Goal: Information Seeking & Learning: Find specific fact

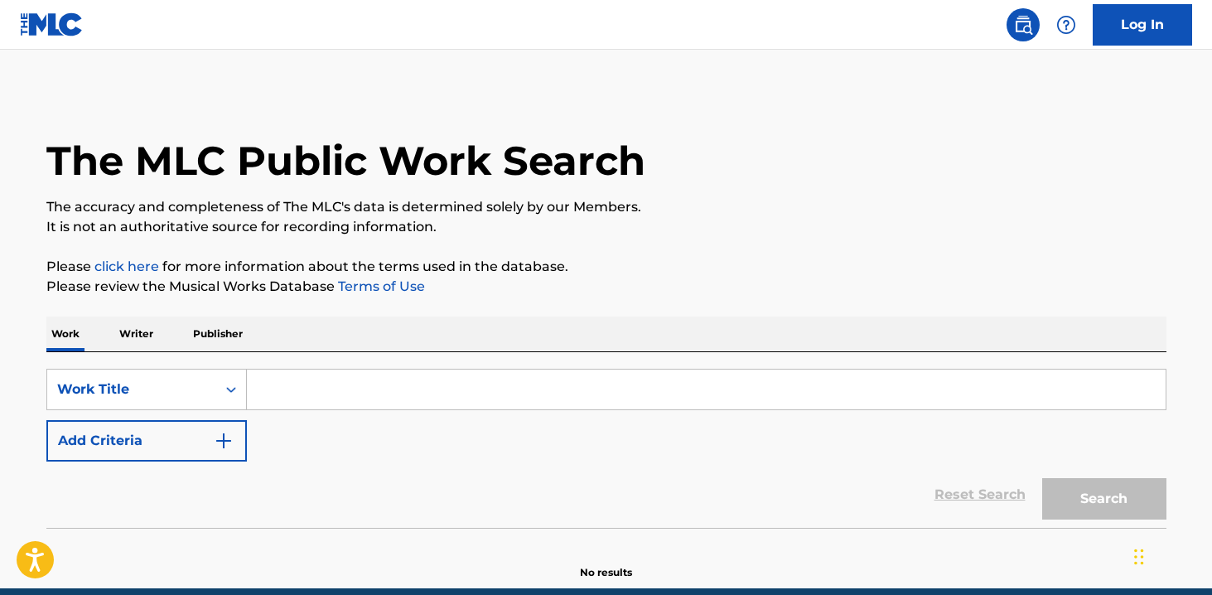
click at [462, 382] on input "Search Form" at bounding box center [706, 389] width 919 height 40
type input "t"
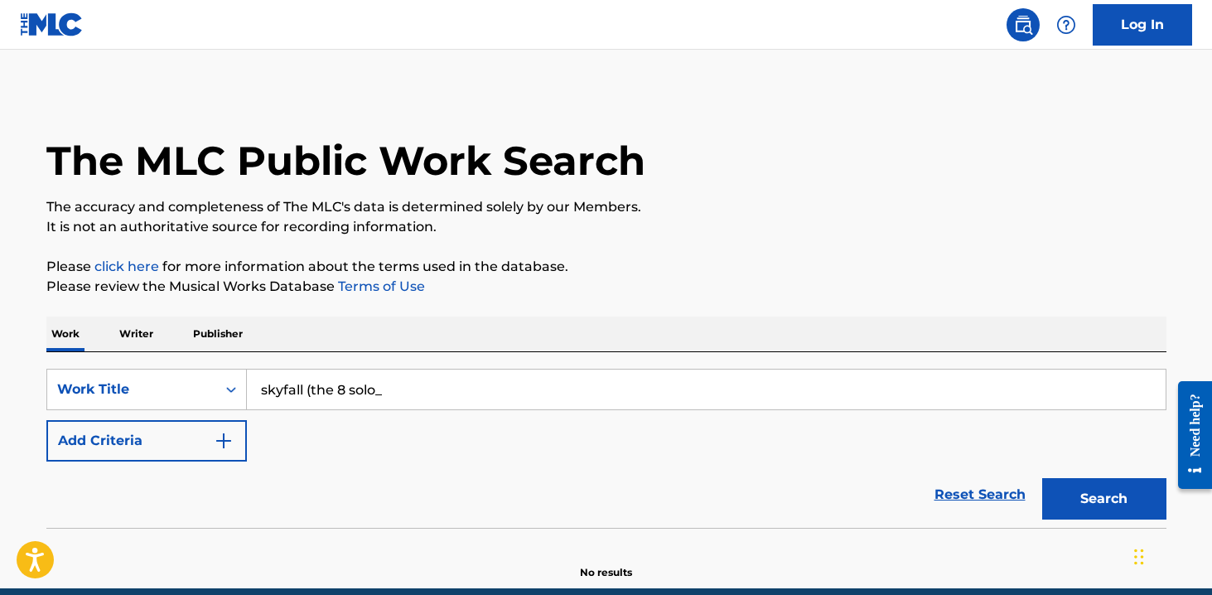
click at [1042, 478] on button "Search" at bounding box center [1104, 498] width 124 height 41
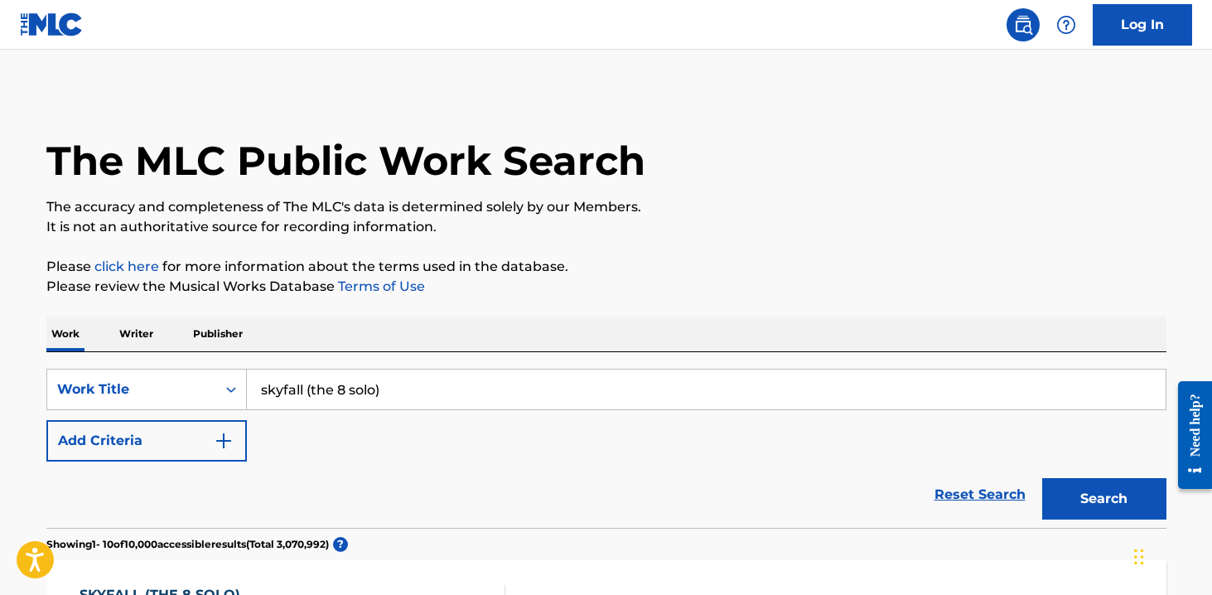
type input "skyfall (the 8 solo)"
click at [1042, 478] on button "Search" at bounding box center [1104, 498] width 124 height 41
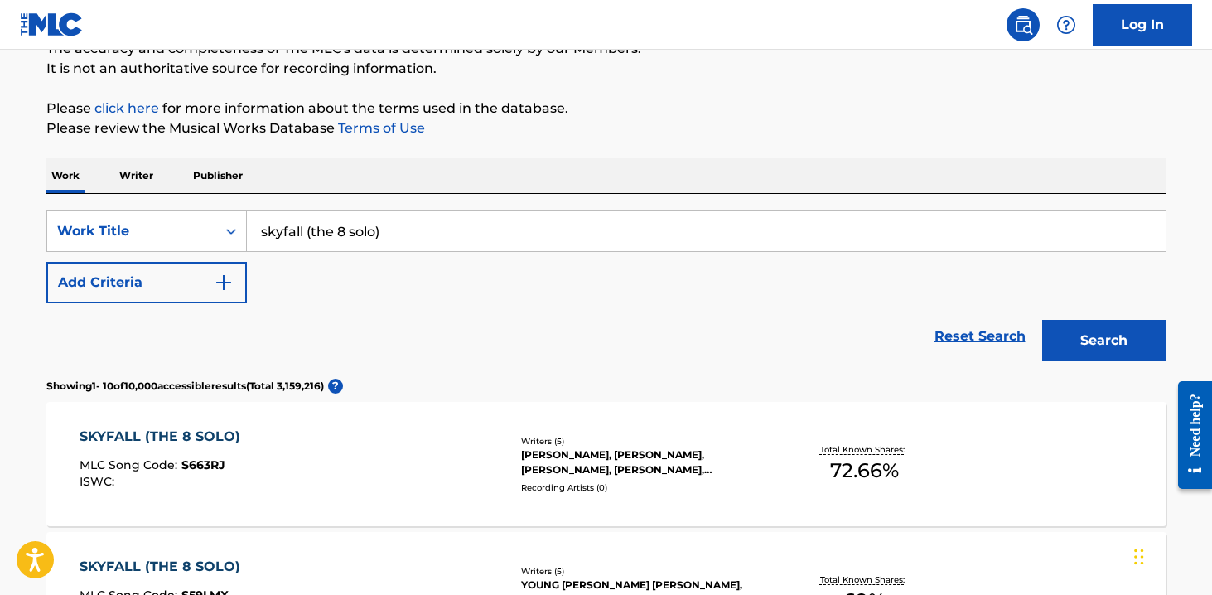
scroll to position [160, 0]
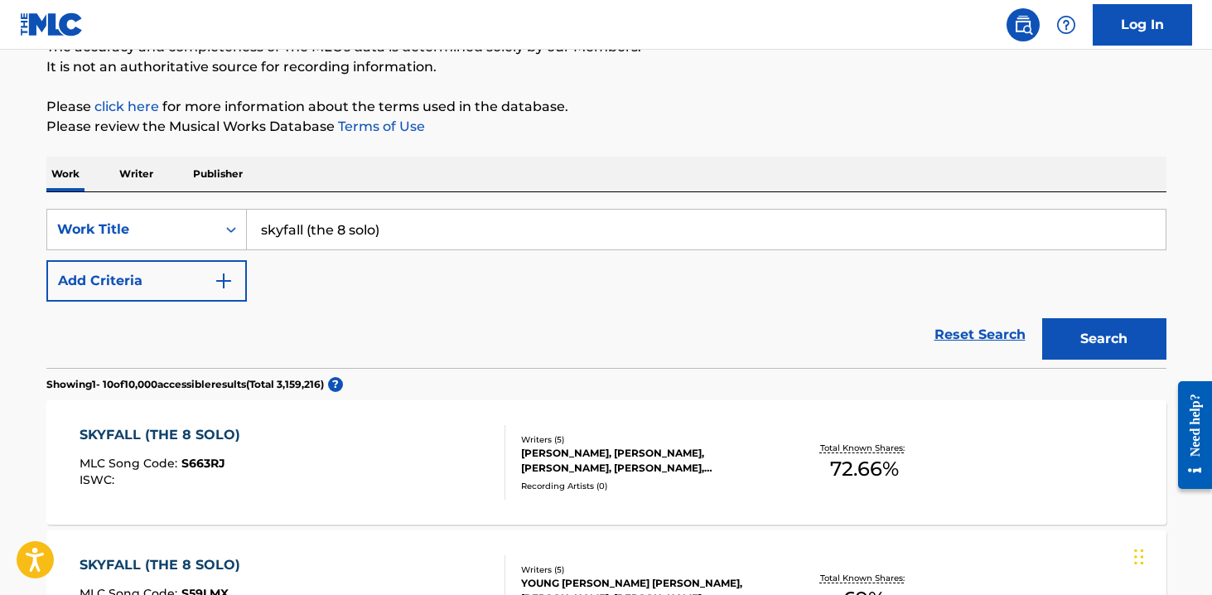
click at [440, 444] on div "SKYFALL (THE 8 SOLO) MLC Song Code : S663RJ ISWC :" at bounding box center [293, 462] width 426 height 75
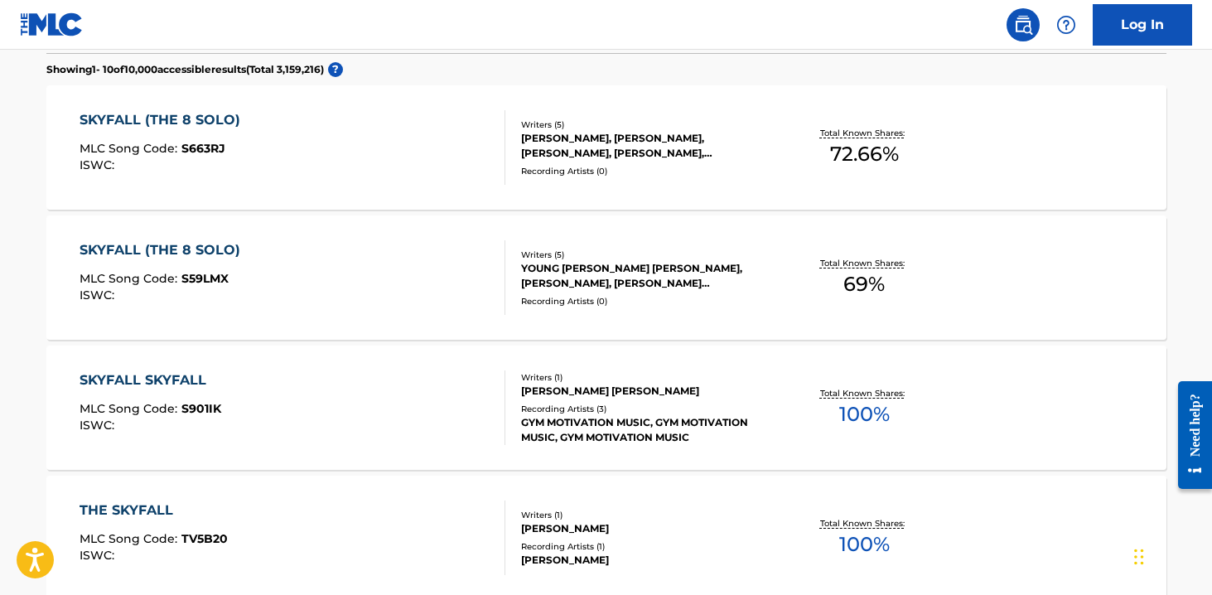
scroll to position [476, 0]
click at [403, 285] on div "SKYFALL (THE 8 SOLO) MLC Song Code : S59LMX ISWC :" at bounding box center [293, 276] width 426 height 75
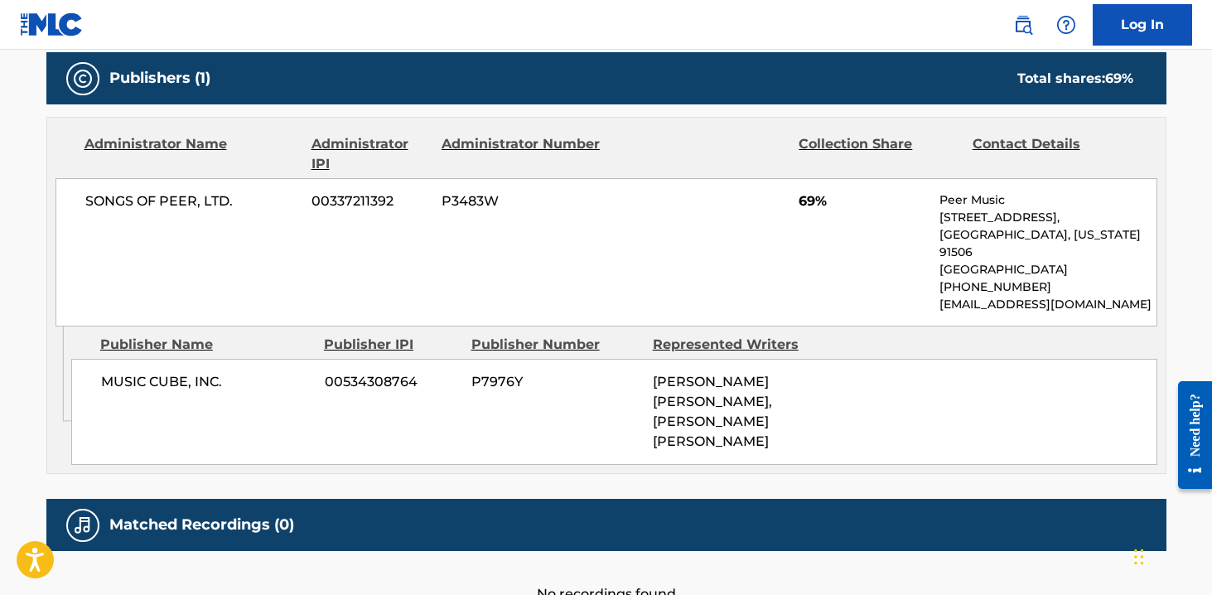
scroll to position [806, 0]
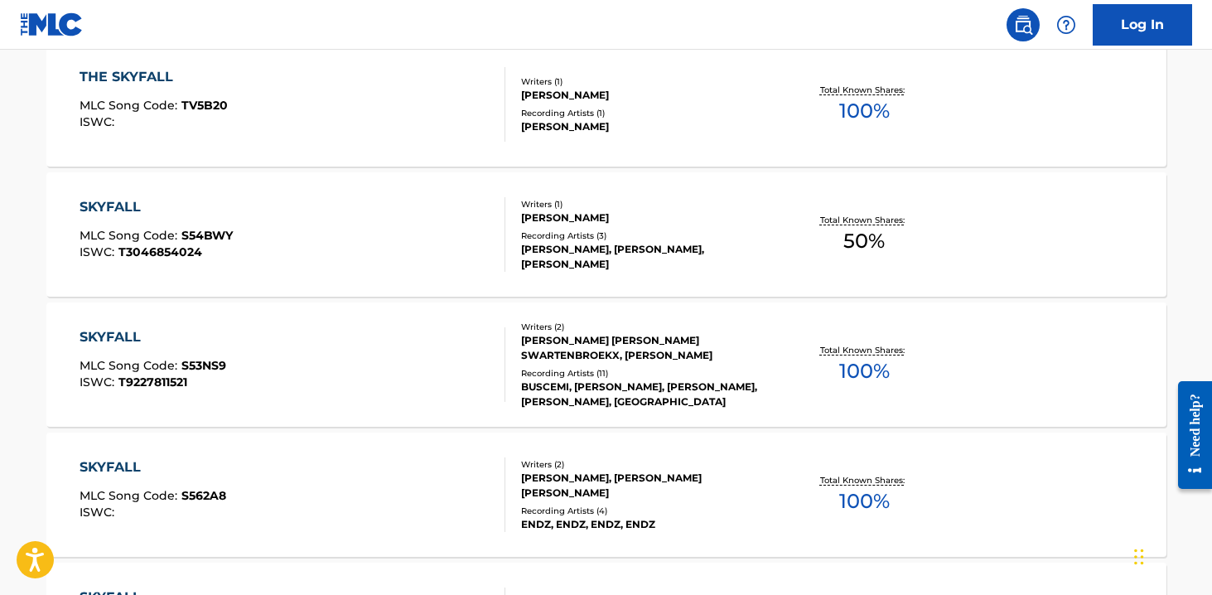
scroll to position [907, 0]
